Goal: Transaction & Acquisition: Download file/media

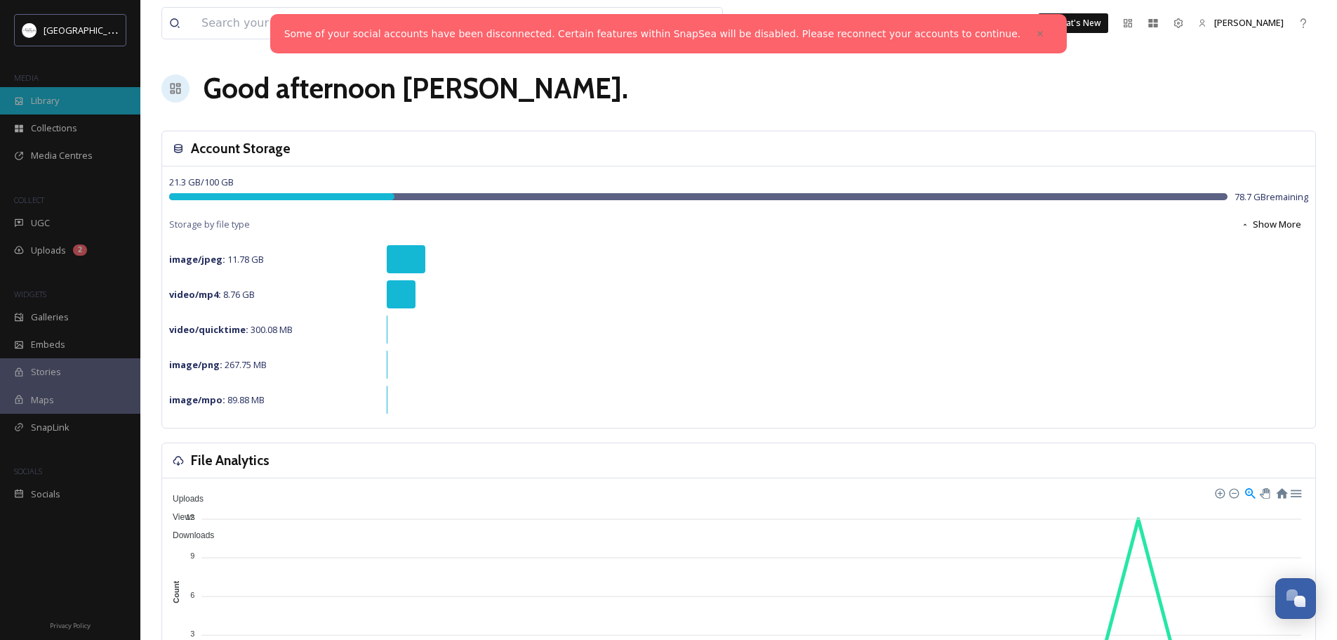
click at [40, 100] on span "Library" at bounding box center [45, 100] width 28 height 13
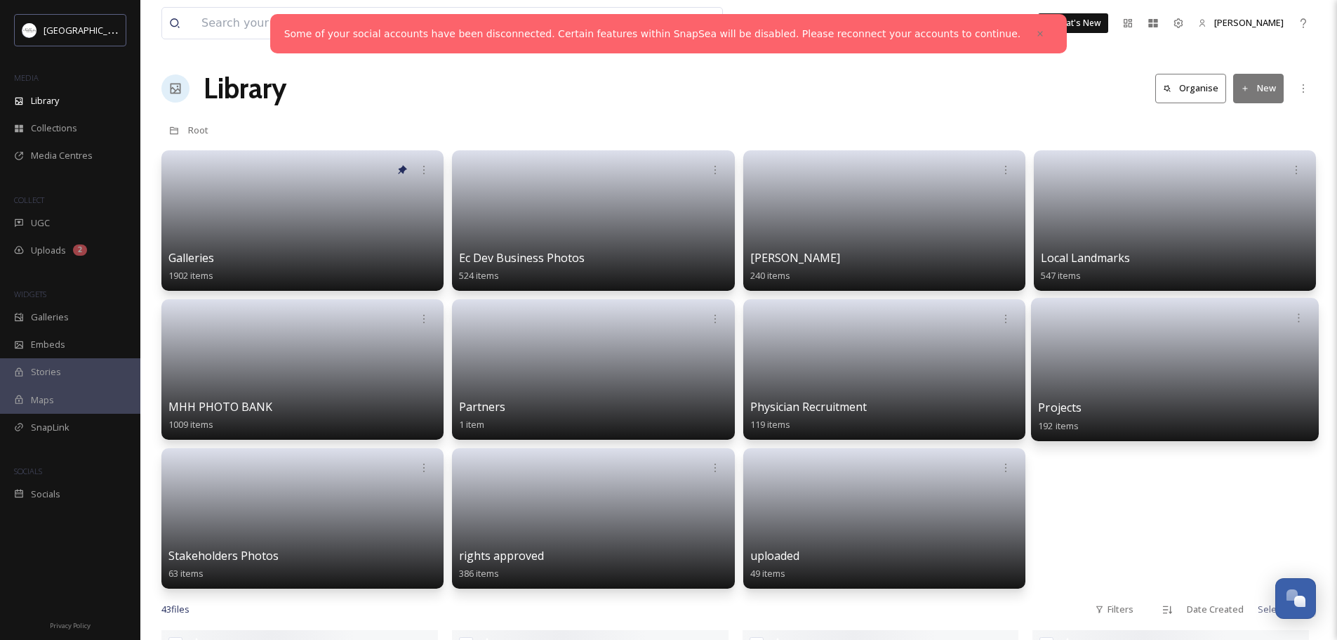
click at [1202, 363] on link at bounding box center [1175, 365] width 274 height 68
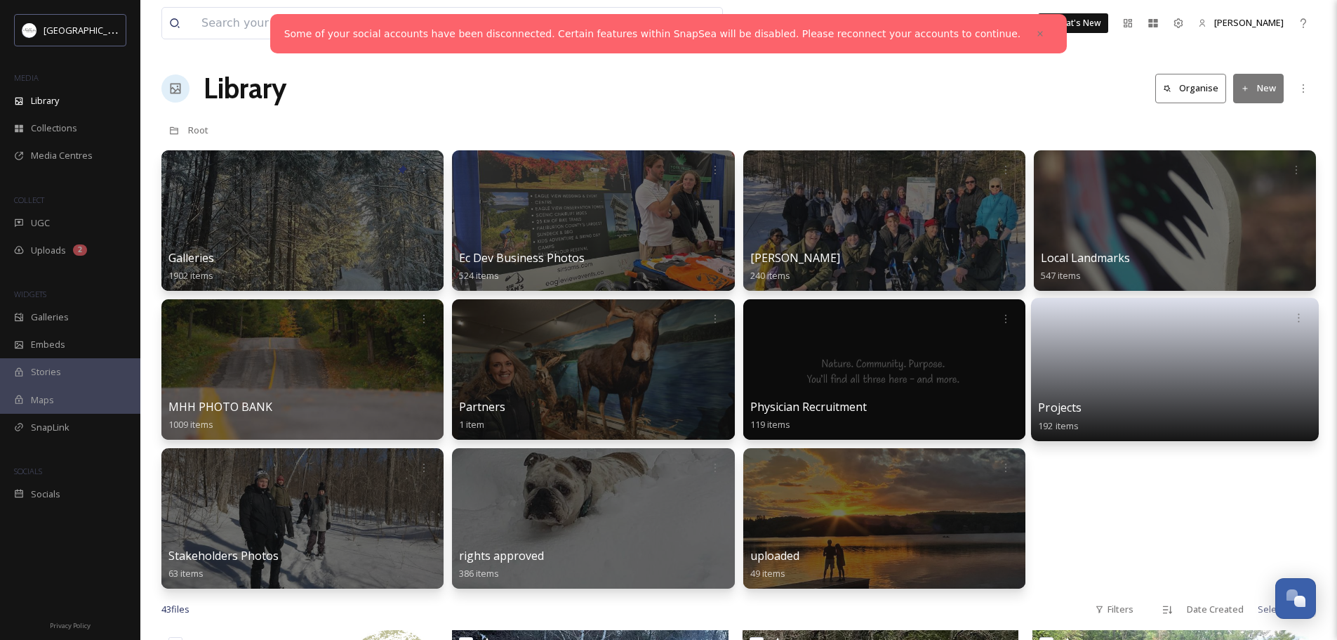
click at [1192, 368] on link at bounding box center [1175, 365] width 274 height 68
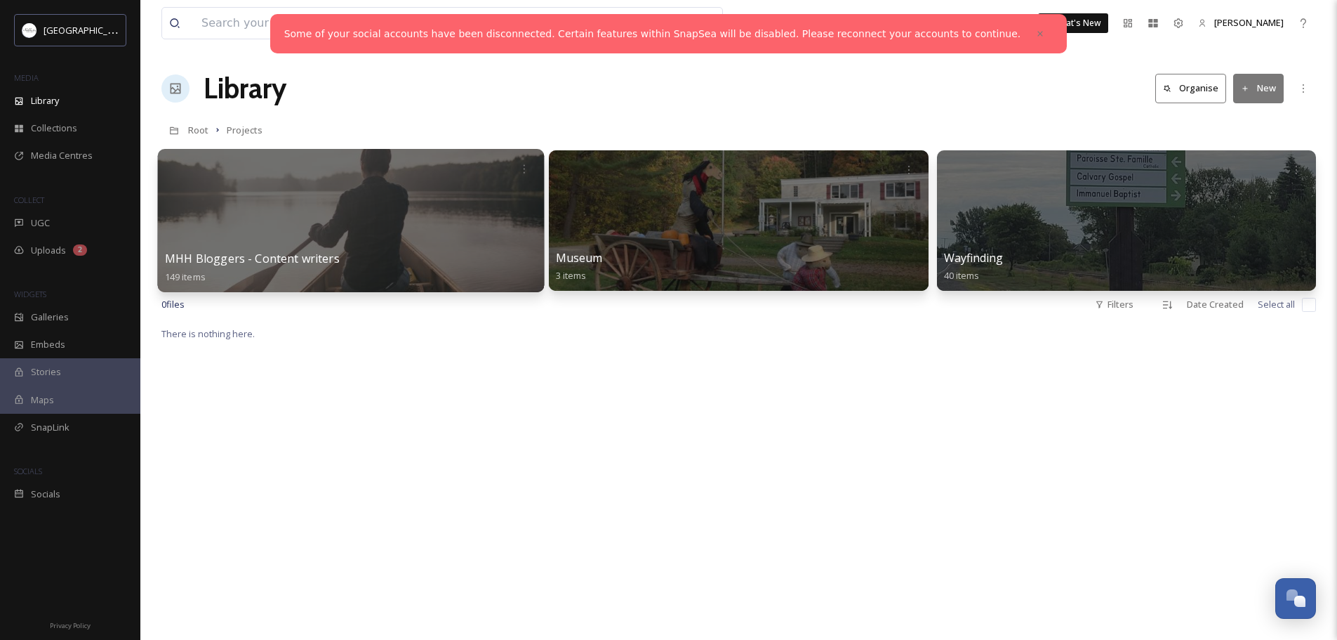
click at [392, 239] on div at bounding box center [351, 220] width 387 height 143
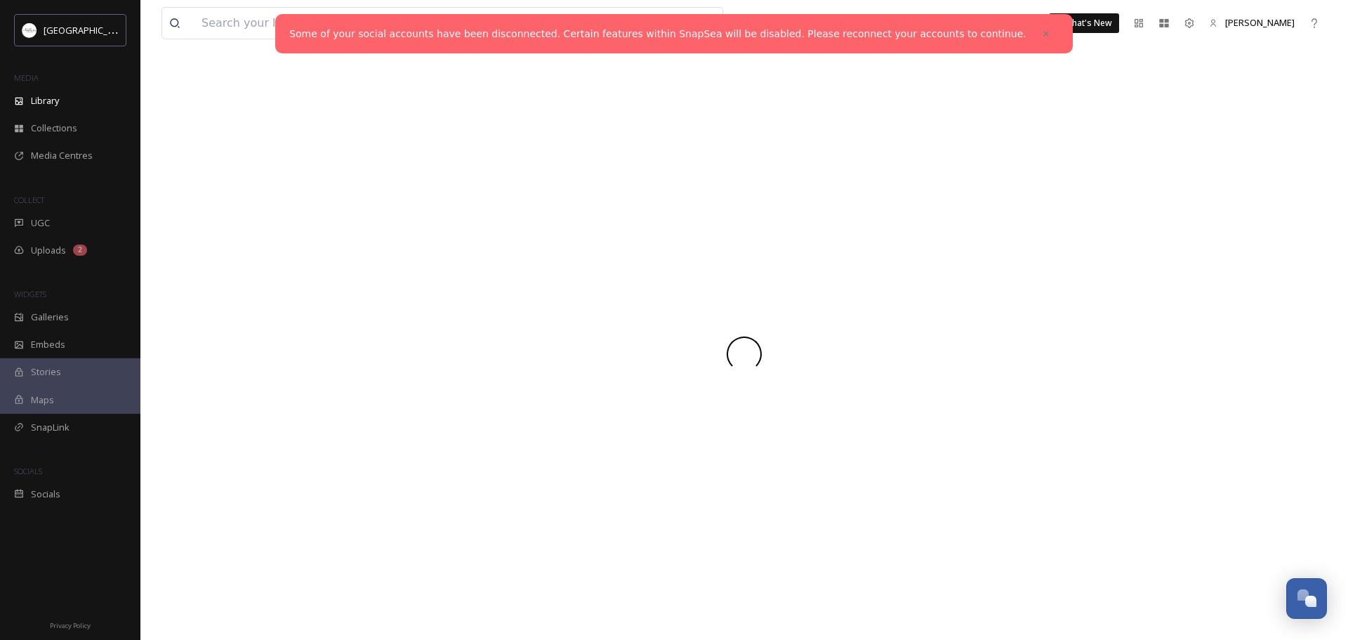
click at [392, 239] on div at bounding box center [743, 353] width 1165 height 572
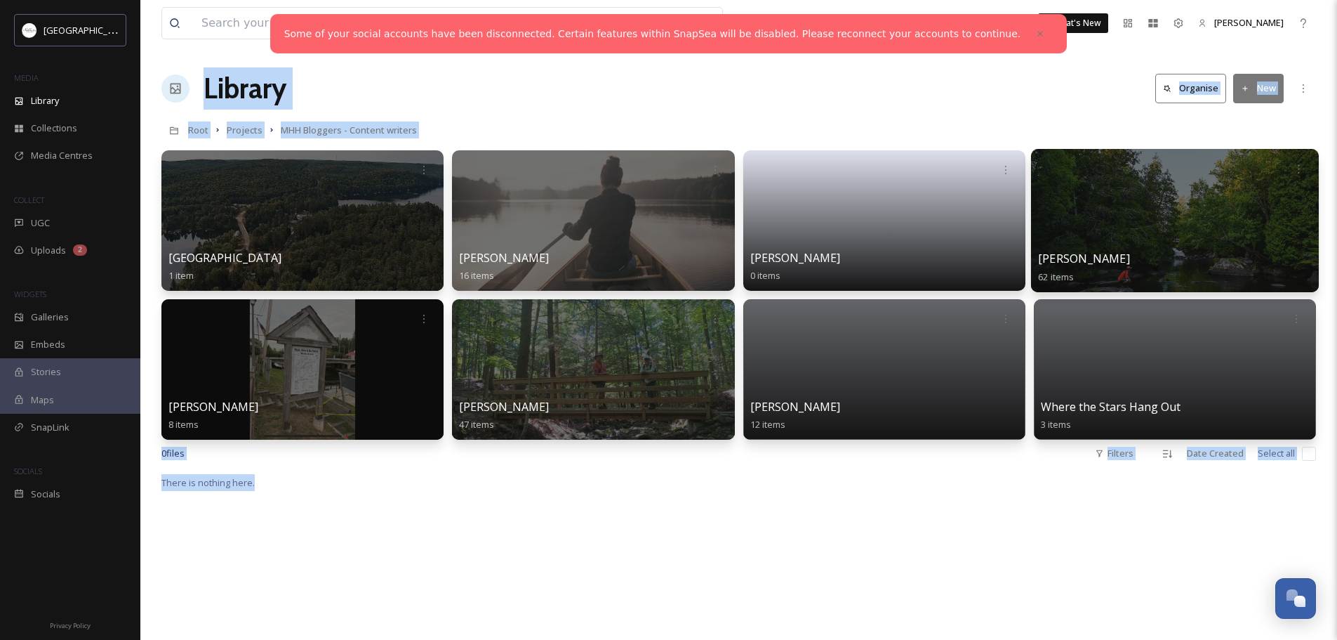
click at [1169, 216] on div at bounding box center [1175, 220] width 288 height 143
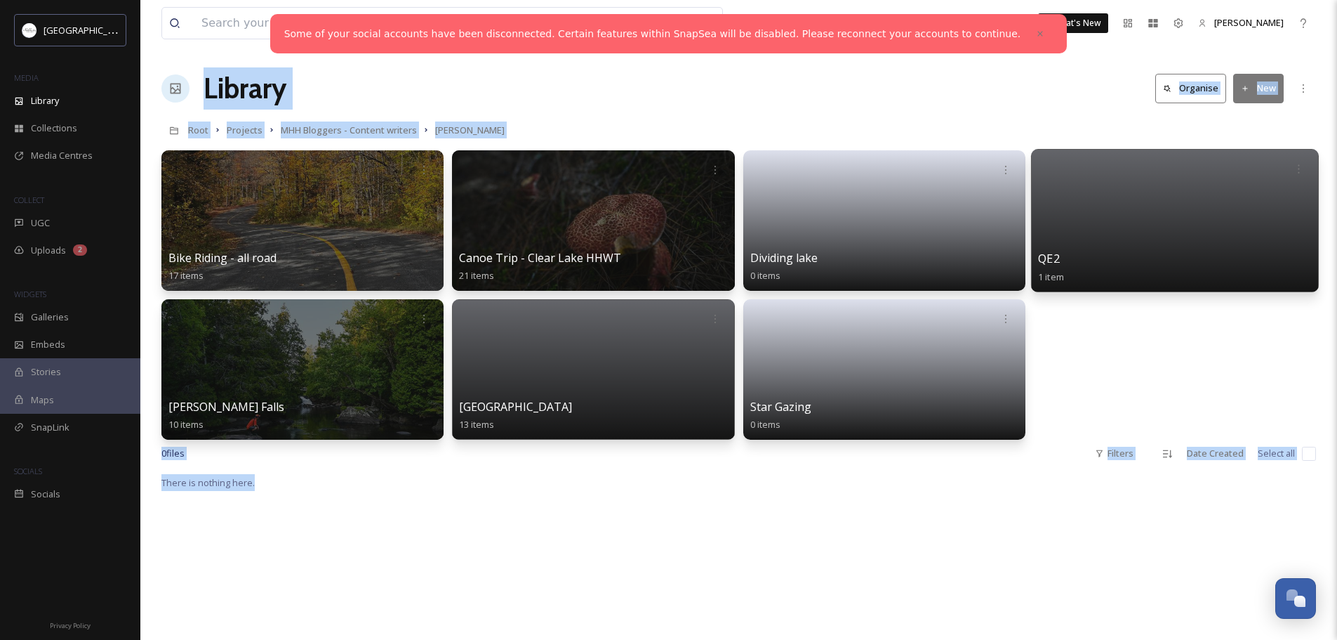
click at [1183, 209] on div at bounding box center [1175, 220] width 288 height 143
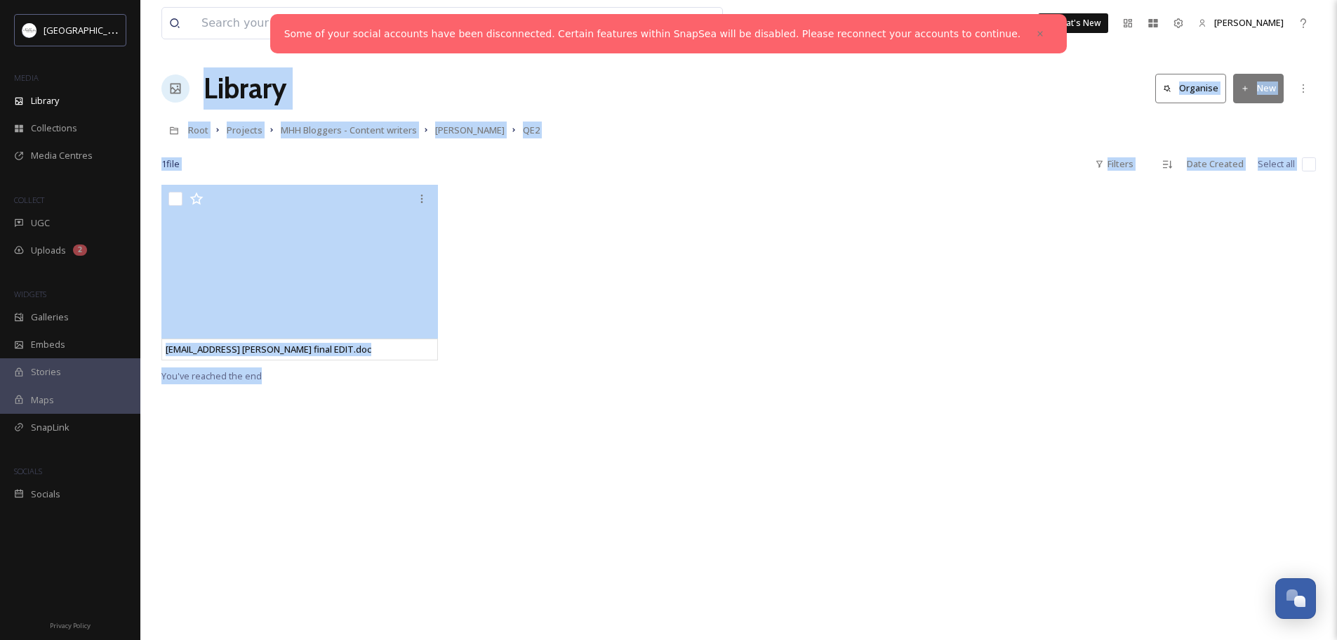
click at [394, 404] on div "ext_1758911733.190833_highlensperspective@gmail.com-queen elizabeth II final ED…" at bounding box center [738, 505] width 1155 height 640
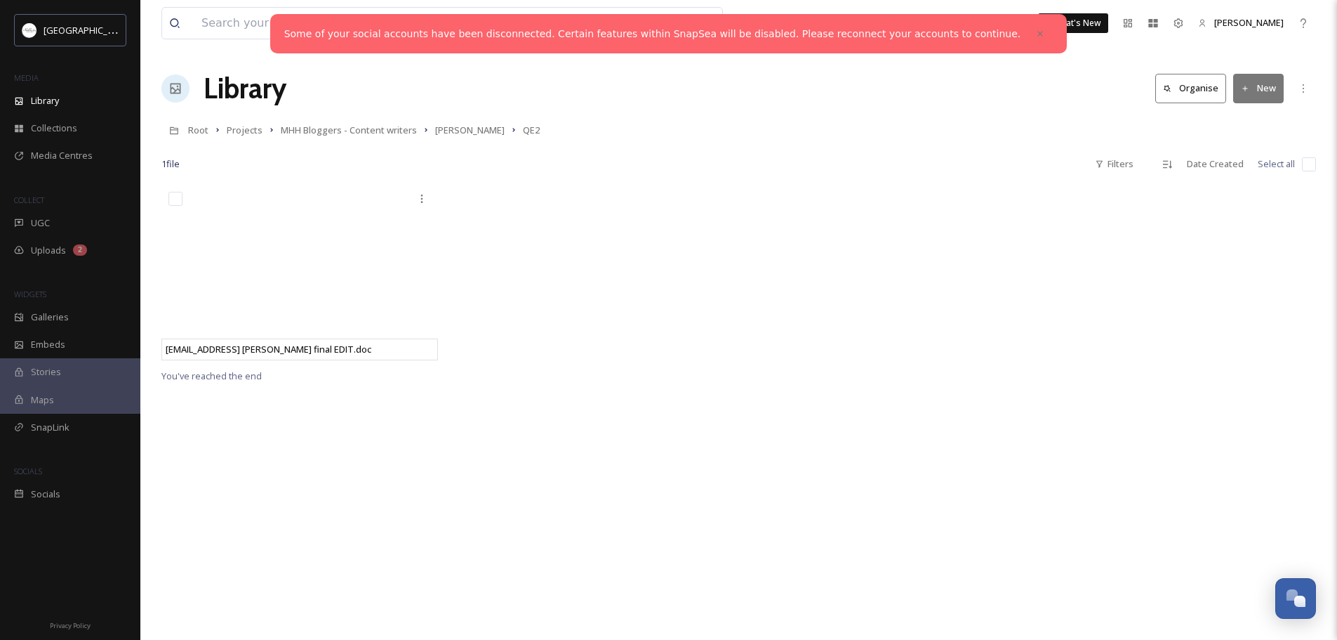
click at [688, 315] on div at bounding box center [594, 276] width 284 height 183
click at [613, 337] on div at bounding box center [594, 276] width 284 height 183
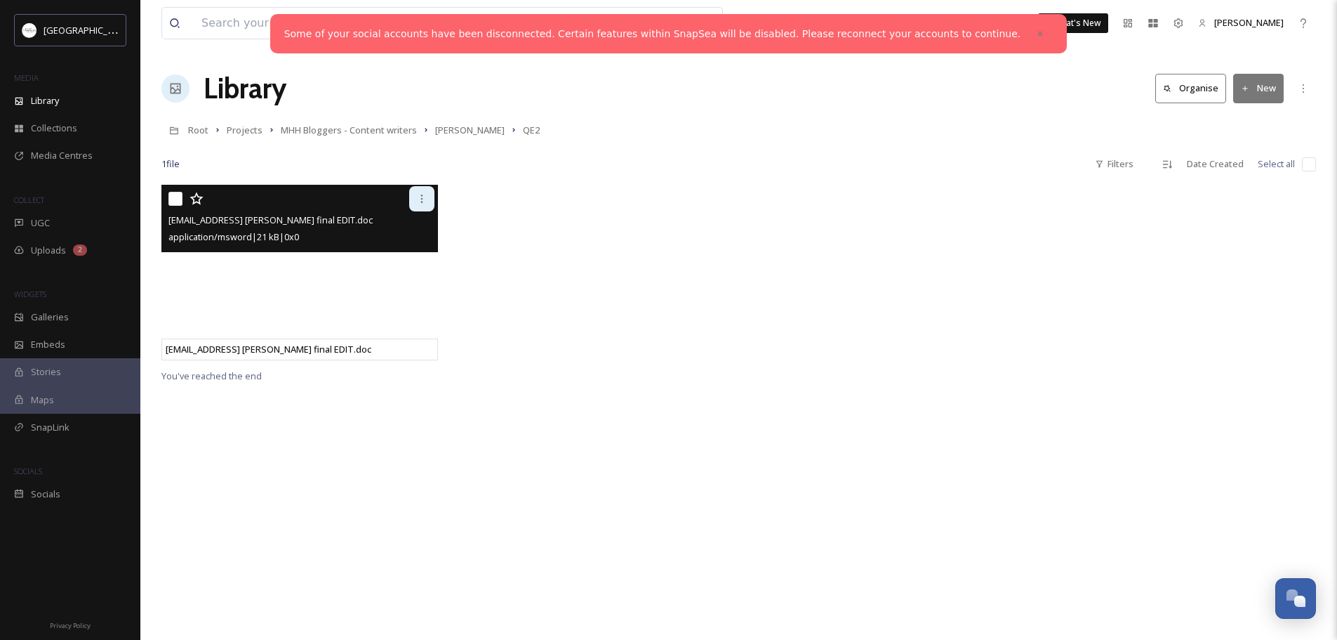
click at [424, 198] on icon at bounding box center [421, 198] width 11 height 11
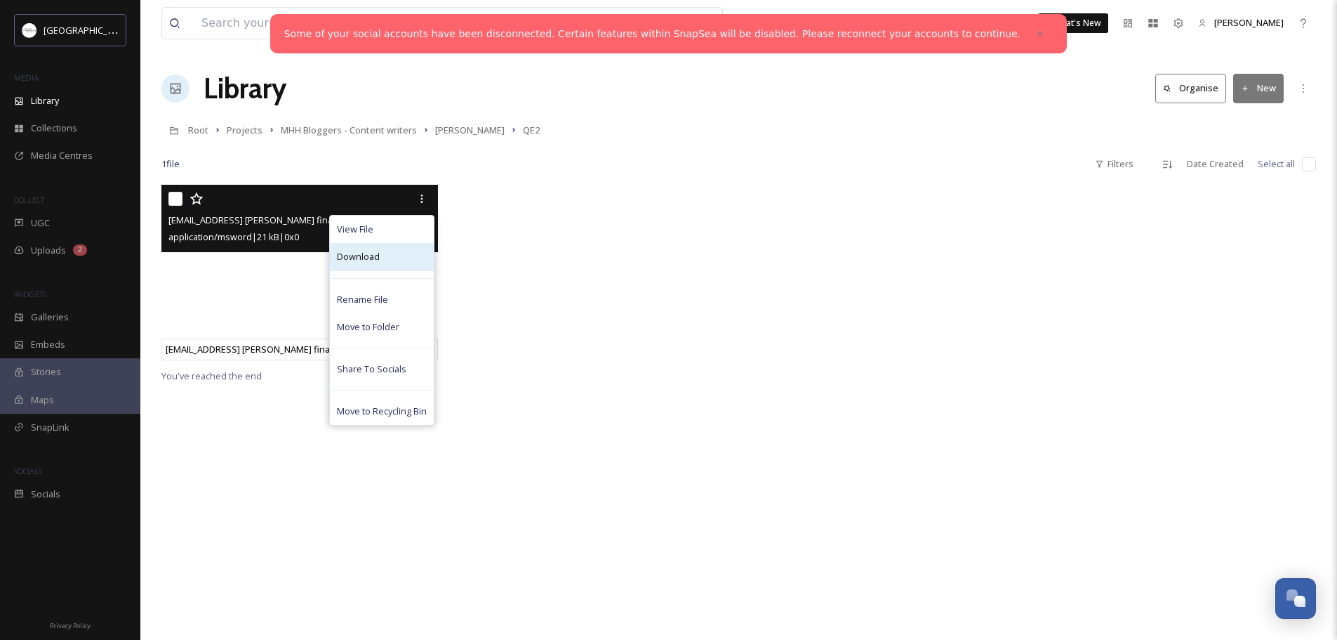
click at [374, 253] on span "Download" at bounding box center [358, 256] width 43 height 13
